Goal: Task Accomplishment & Management: Use online tool/utility

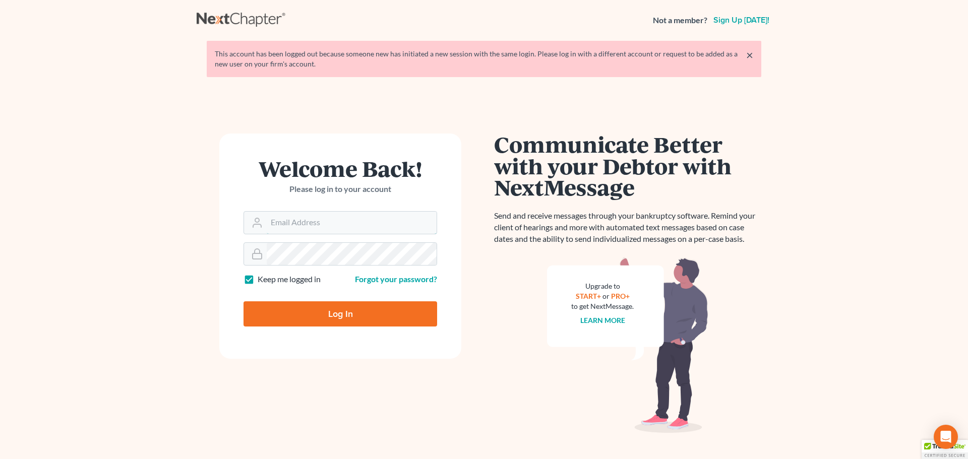
type input "echilders@rlkglaw.com"
click at [366, 323] on input "Log In" at bounding box center [341, 314] width 194 height 25
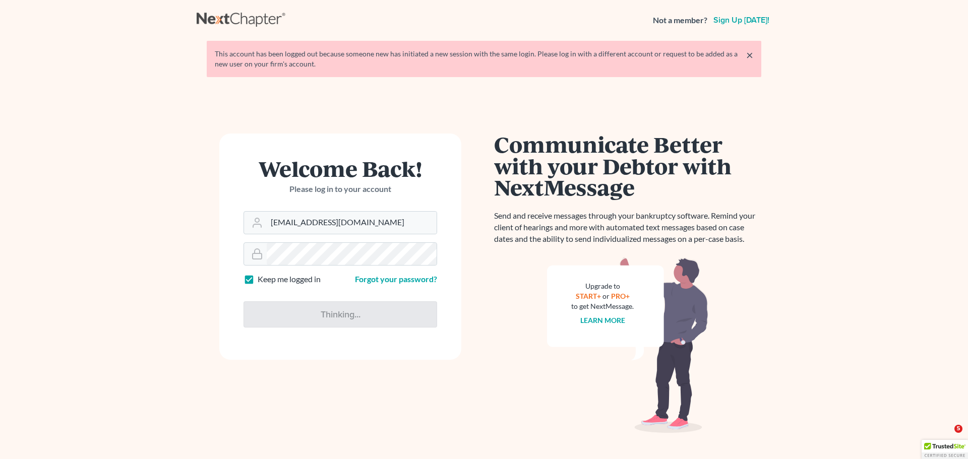
type input "Thinking..."
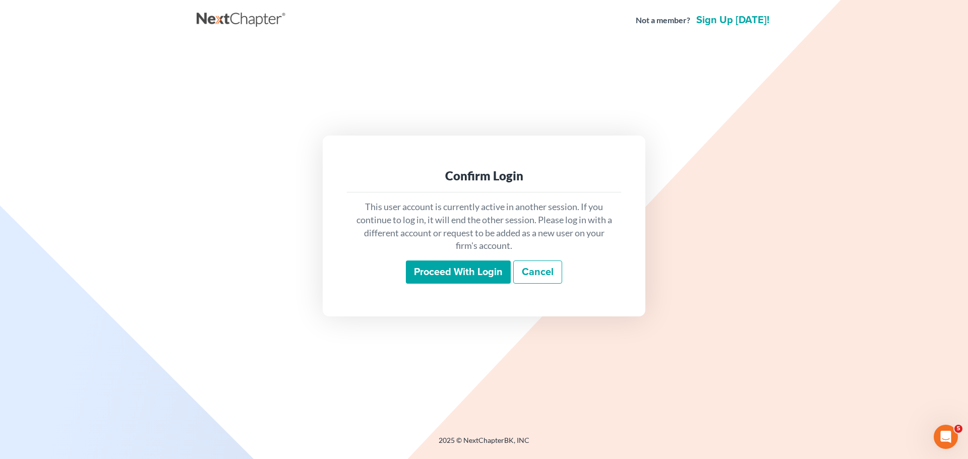
click at [438, 276] on input "Proceed with login" at bounding box center [458, 272] width 105 height 23
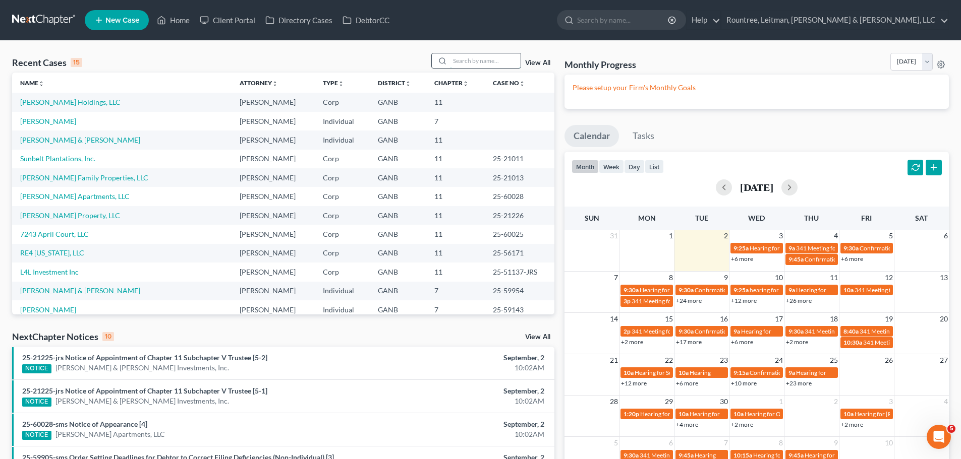
click at [456, 60] on input "search" at bounding box center [485, 60] width 71 height 15
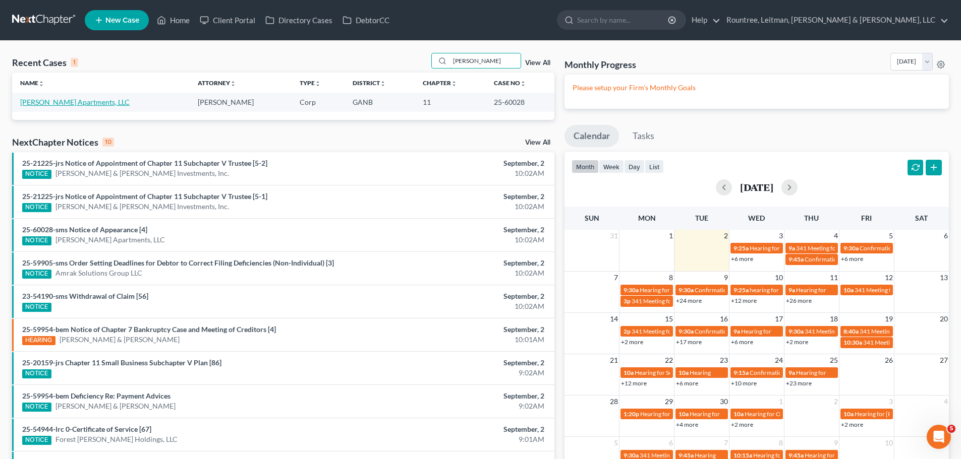
type input "oliver park"
click at [85, 102] on link "Oliver Park Apartments, LLC" at bounding box center [74, 102] width 109 height 9
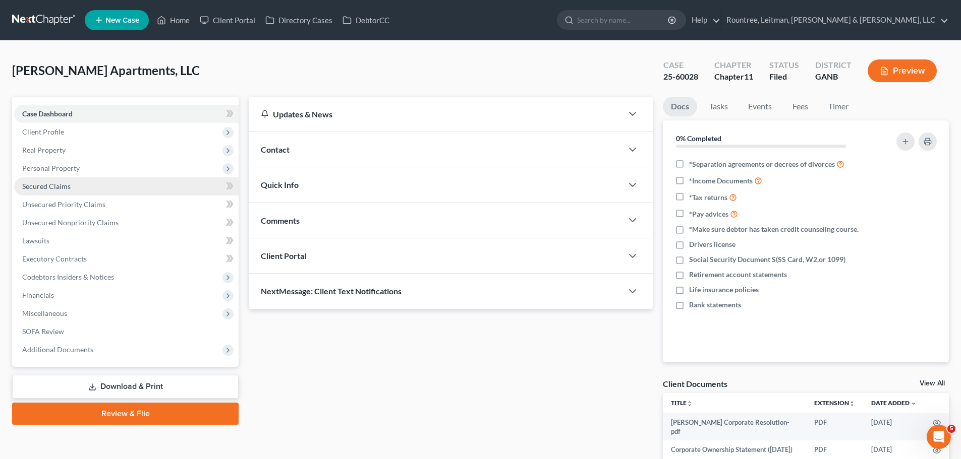
click at [72, 192] on link "Secured Claims" at bounding box center [126, 187] width 224 height 18
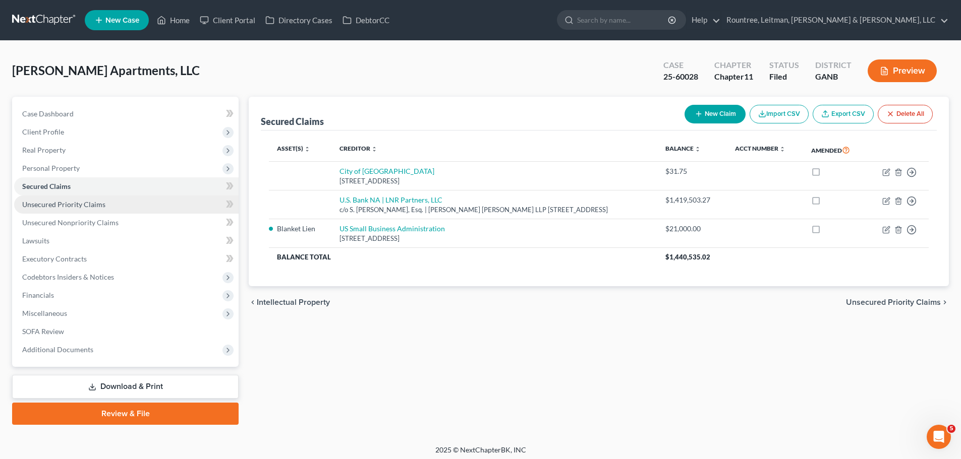
click at [69, 208] on span "Unsecured Priority Claims" at bounding box center [63, 204] width 83 height 9
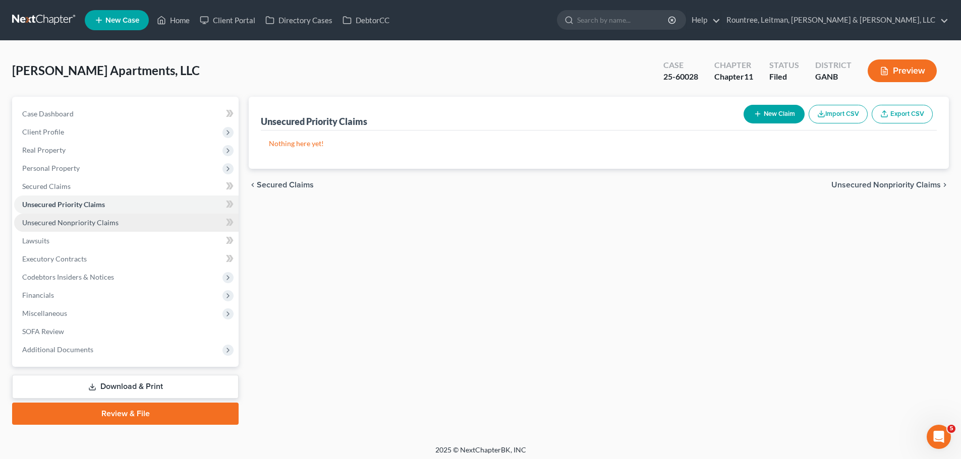
click at [66, 221] on span "Unsecured Nonpriority Claims" at bounding box center [70, 222] width 96 height 9
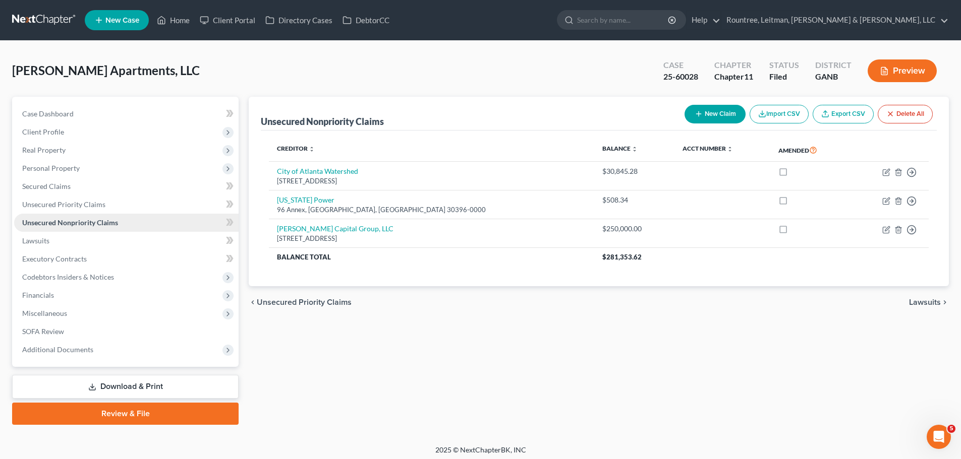
click at [71, 224] on span "Unsecured Nonpriority Claims" at bounding box center [70, 222] width 96 height 9
click at [85, 203] on span "Unsecured Priority Claims" at bounding box center [63, 204] width 83 height 9
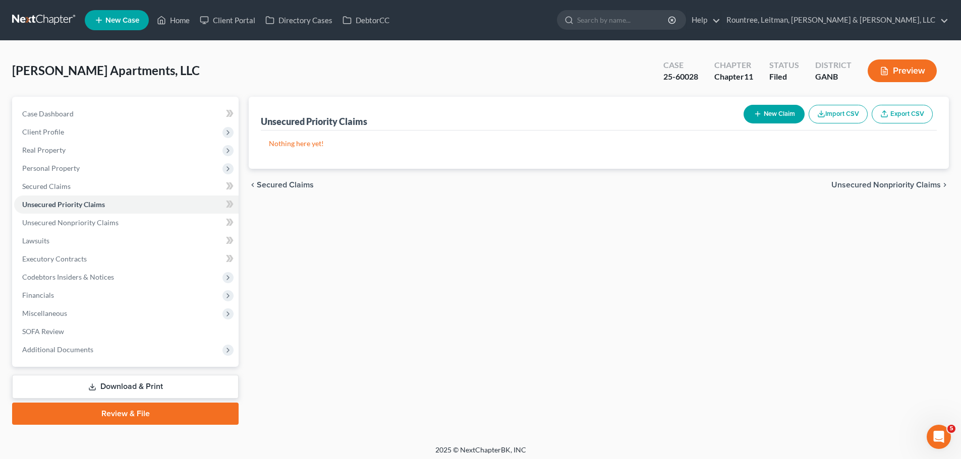
click at [87, 71] on span "Oliver Park Apartments, LLC" at bounding box center [106, 70] width 188 height 15
click at [409, 293] on div "Unsecured Priority Claims New Claim Import CSV Export CSV Nothing here yet! Pre…" at bounding box center [599, 261] width 710 height 328
